Goal: Feedback & Contribution: Leave review/rating

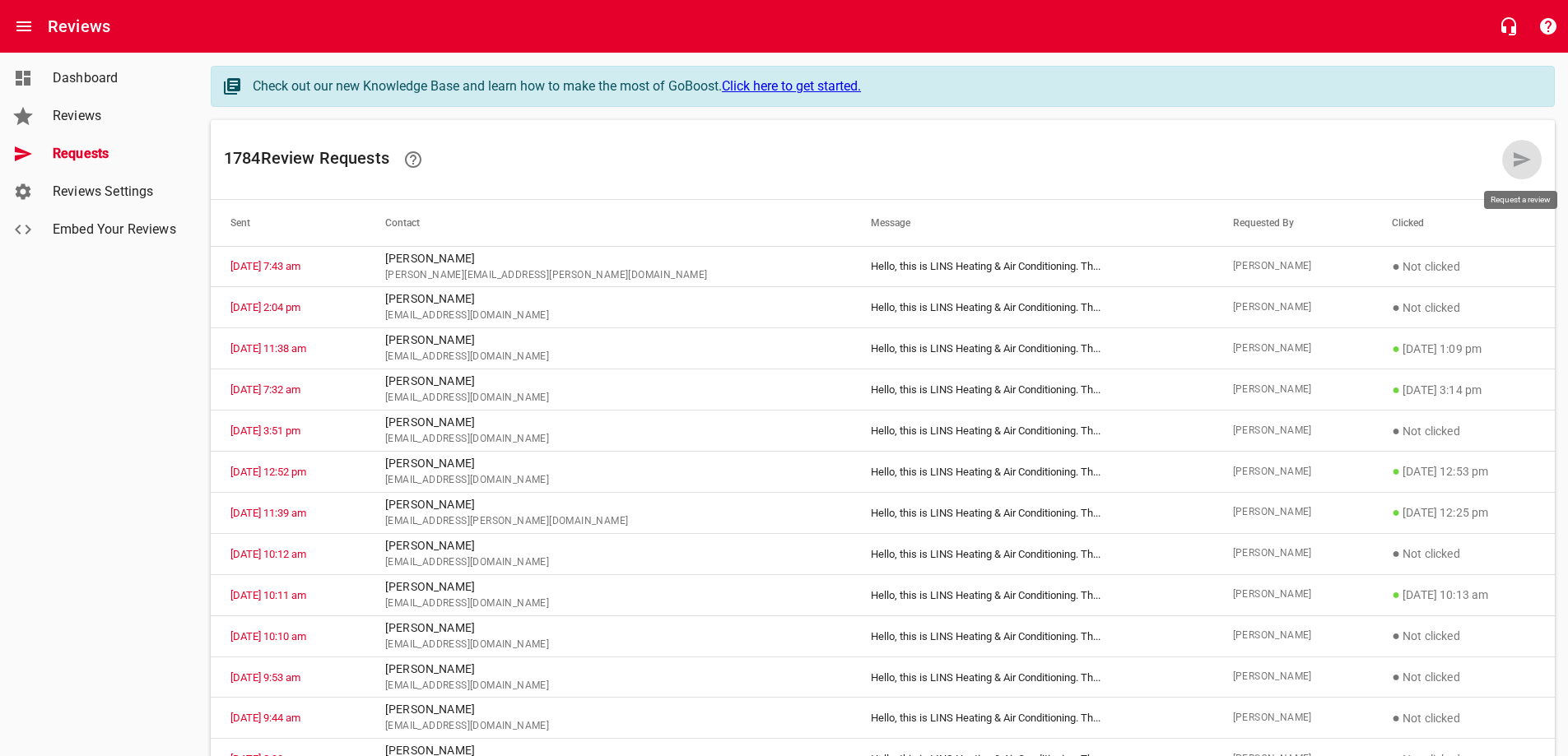
click at [1511, 158] on link at bounding box center [1522, 159] width 39 height 39
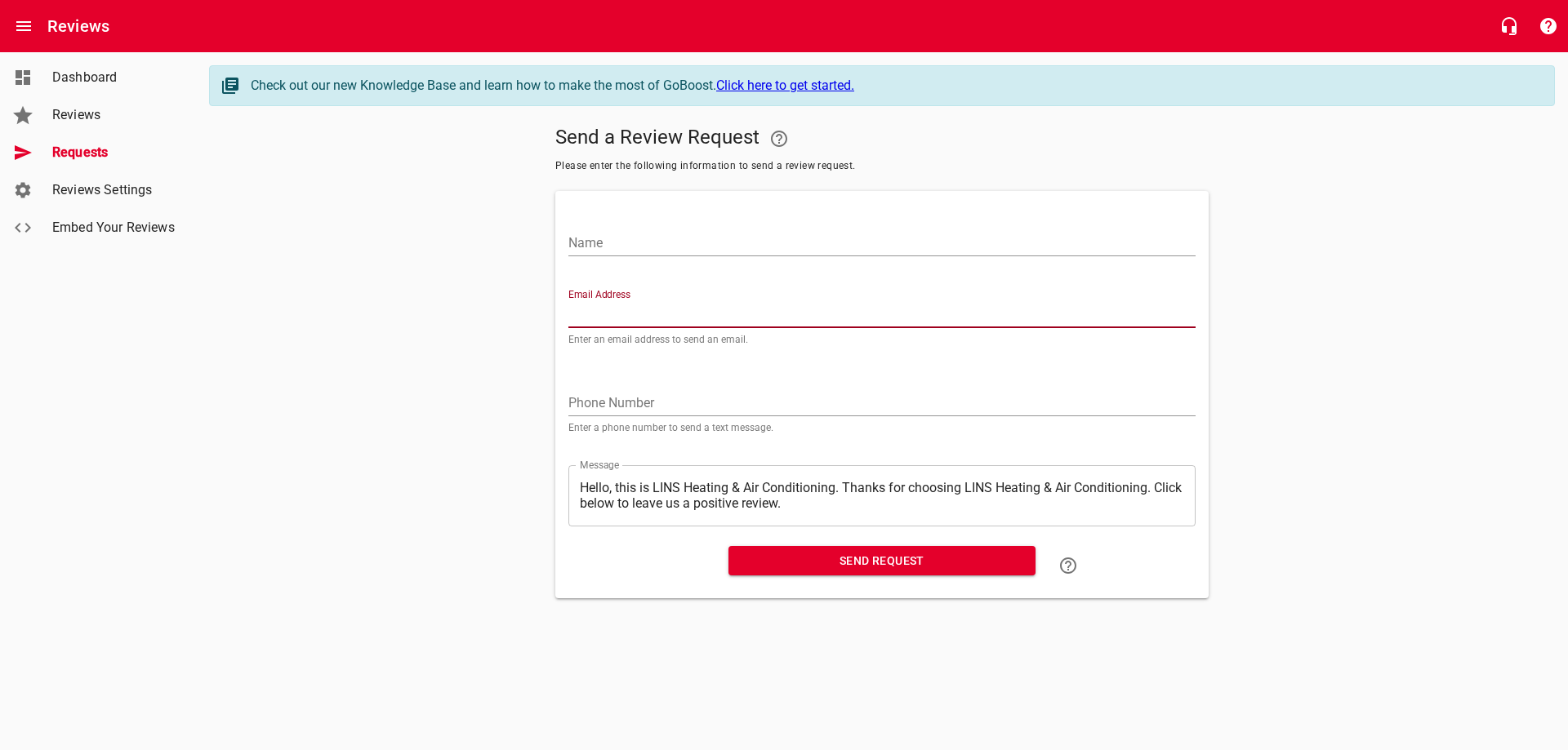
click at [637, 308] on input "Email Address" at bounding box center [881, 315] width 627 height 26
paste input "[PERSON_NAME][EMAIL_ADDRESS][DOMAIN_NAME]"
type input "[PERSON_NAME][EMAIL_ADDRESS][DOMAIN_NAME]"
click at [671, 246] on input "Name" at bounding box center [881, 243] width 627 height 26
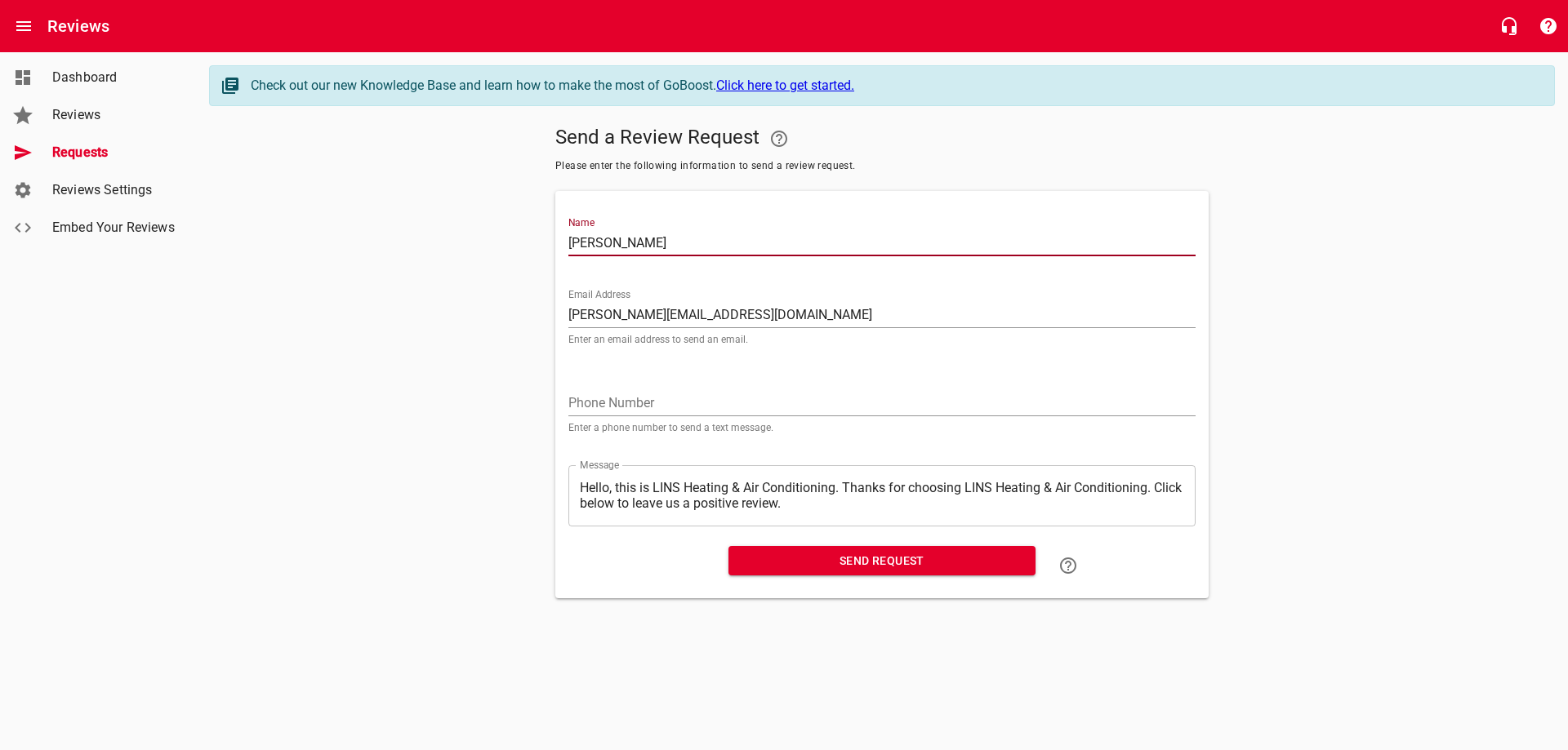
type input "[PERSON_NAME]"
click at [875, 564] on span "Send Request" at bounding box center [881, 561] width 281 height 21
